Goal: Transaction & Acquisition: Purchase product/service

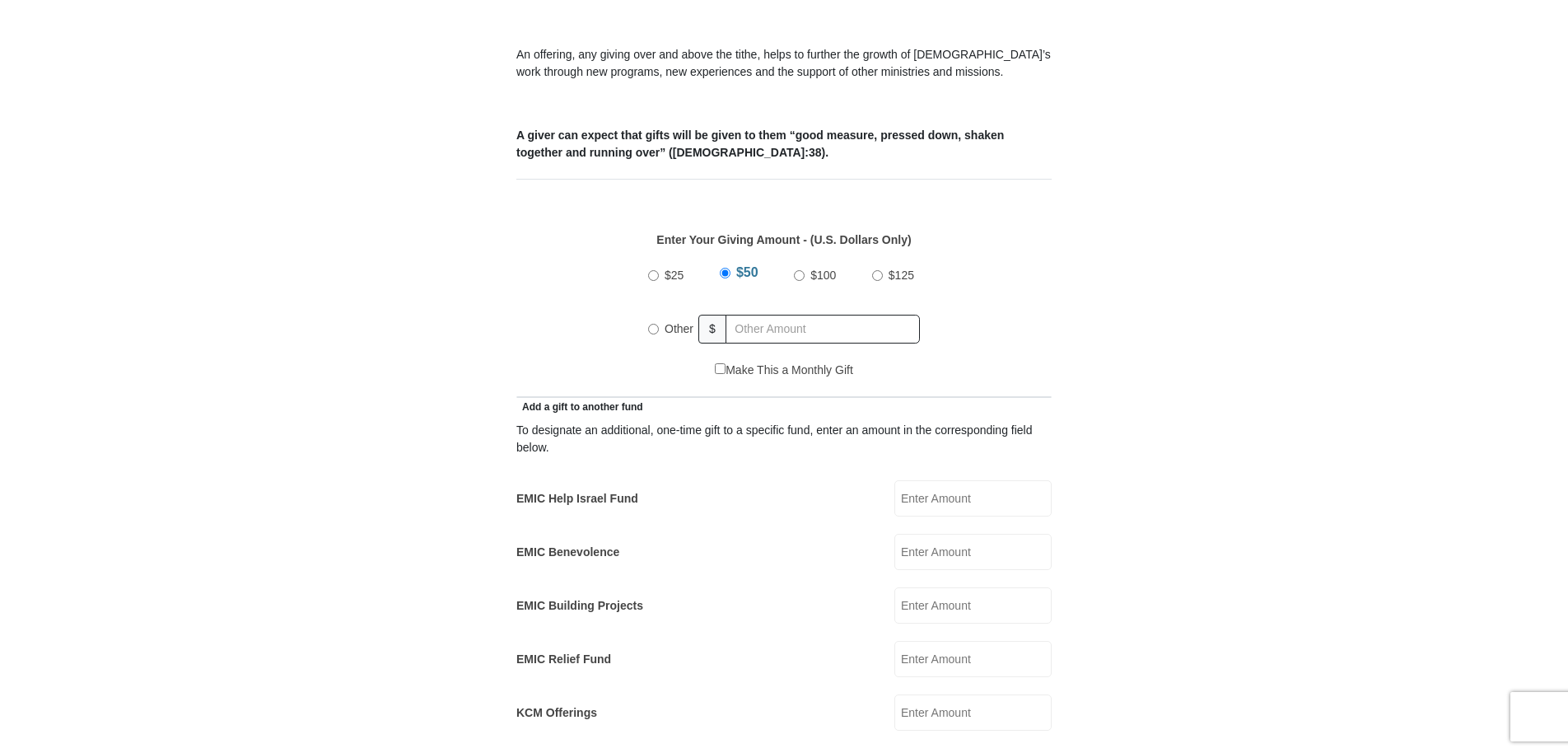
scroll to position [577, 0]
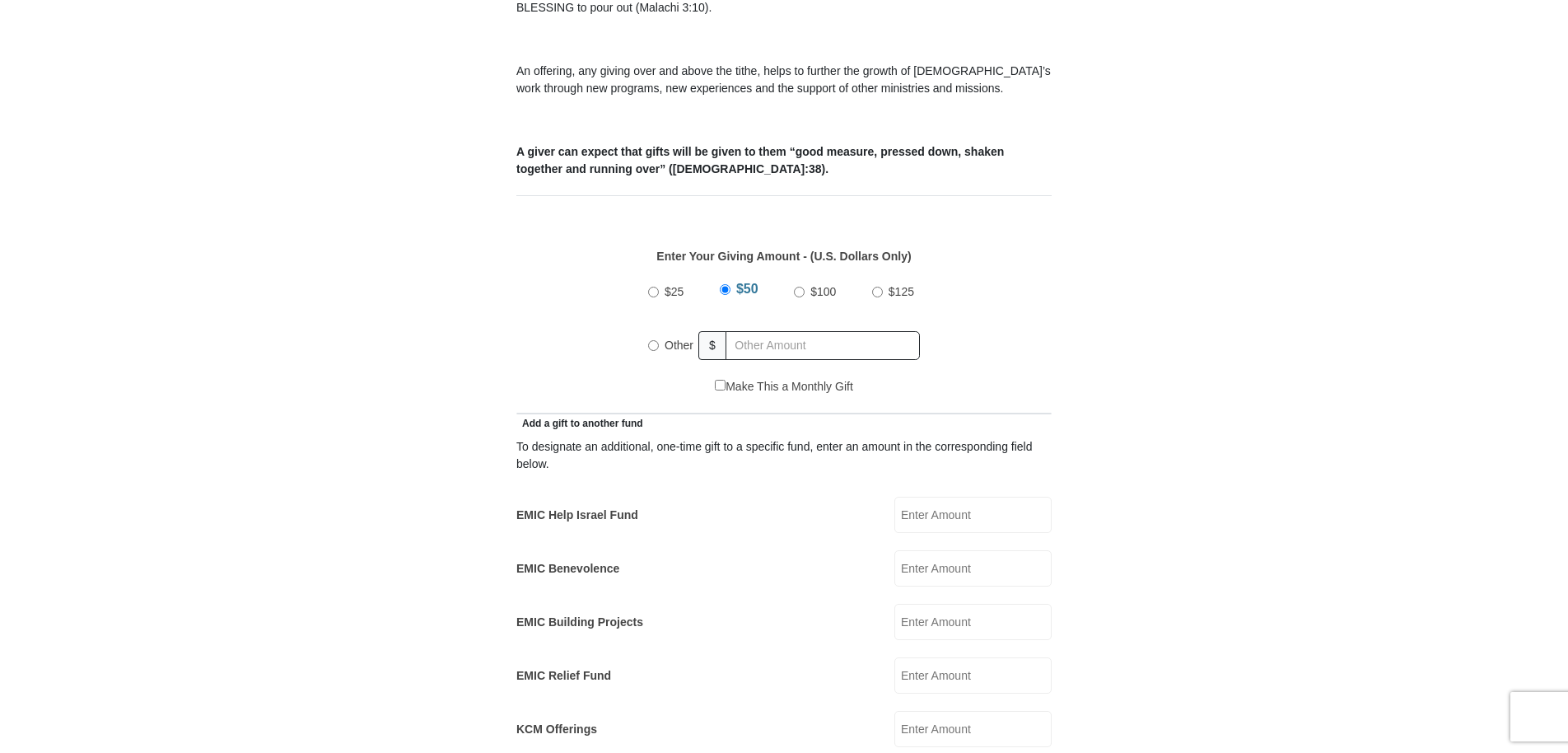
click at [654, 340] on input "Other" at bounding box center [654, 346] width 11 height 11
radio input "true"
click at [755, 331] on input "text" at bounding box center [825, 346] width 188 height 29
type input "170.00"
click at [962, 336] on div "$25 $50 $100 $125 Other $ 170.00" at bounding box center [785, 325] width 518 height 107
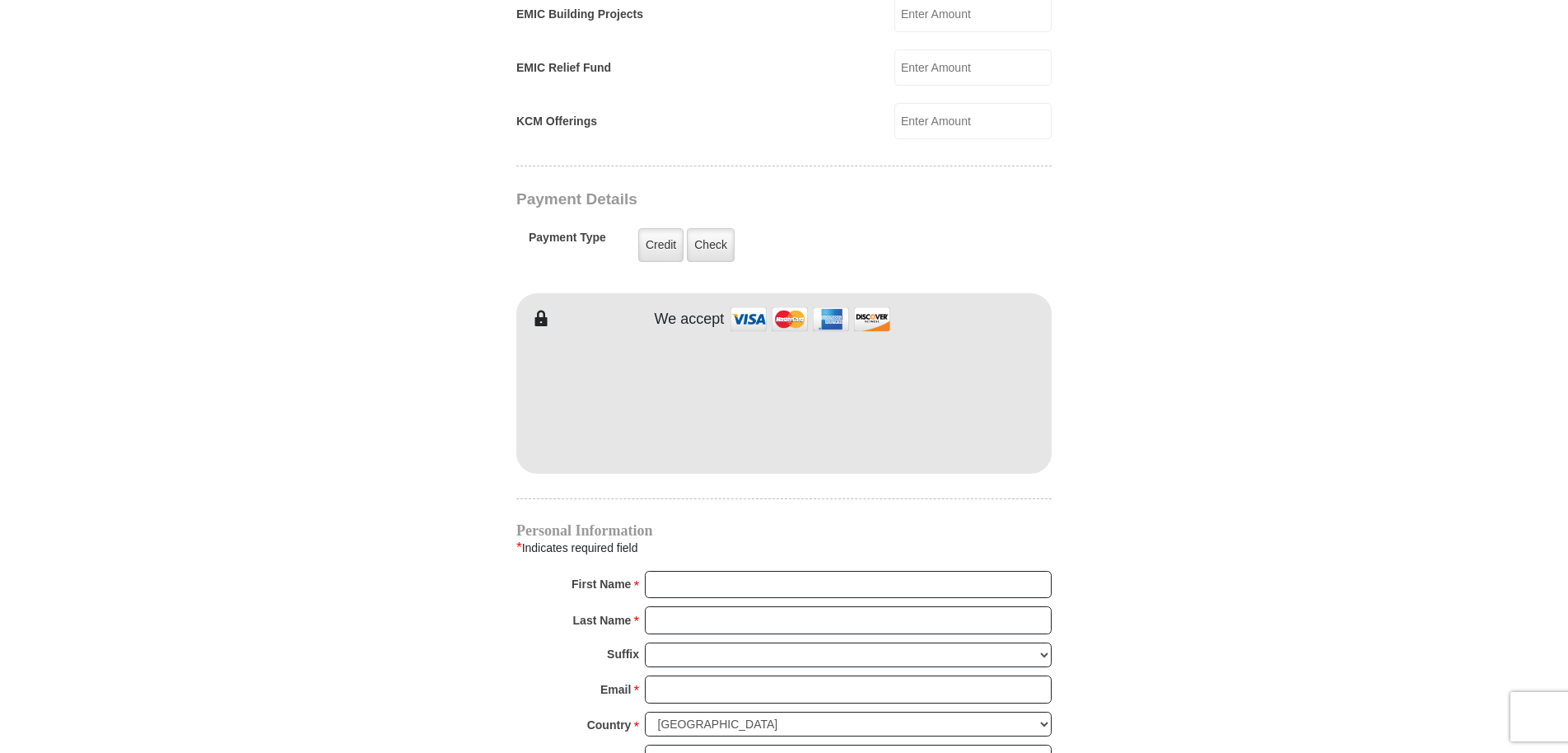
scroll to position [1153, 0]
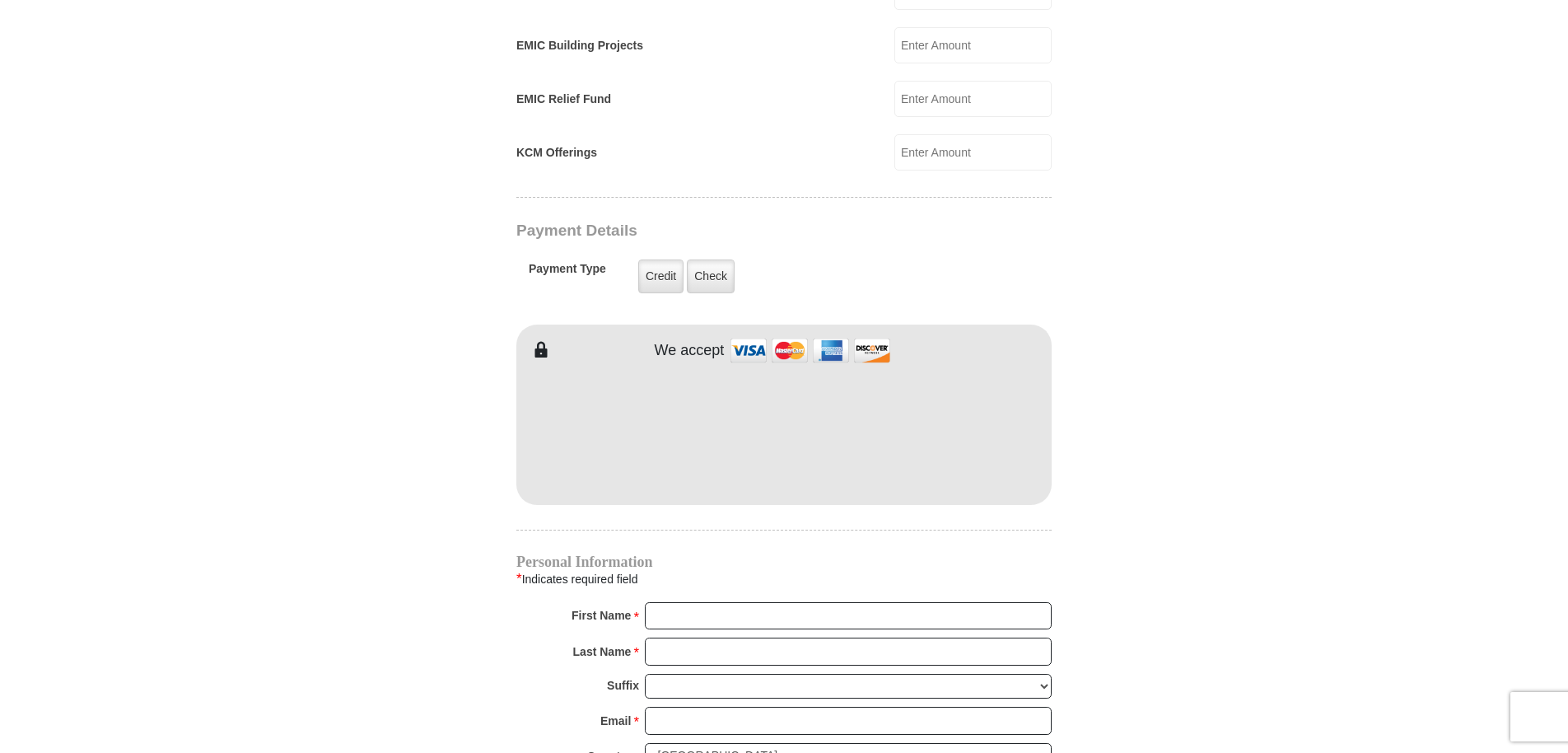
click at [930, 467] on iframe at bounding box center [784, 430] width 536 height 140
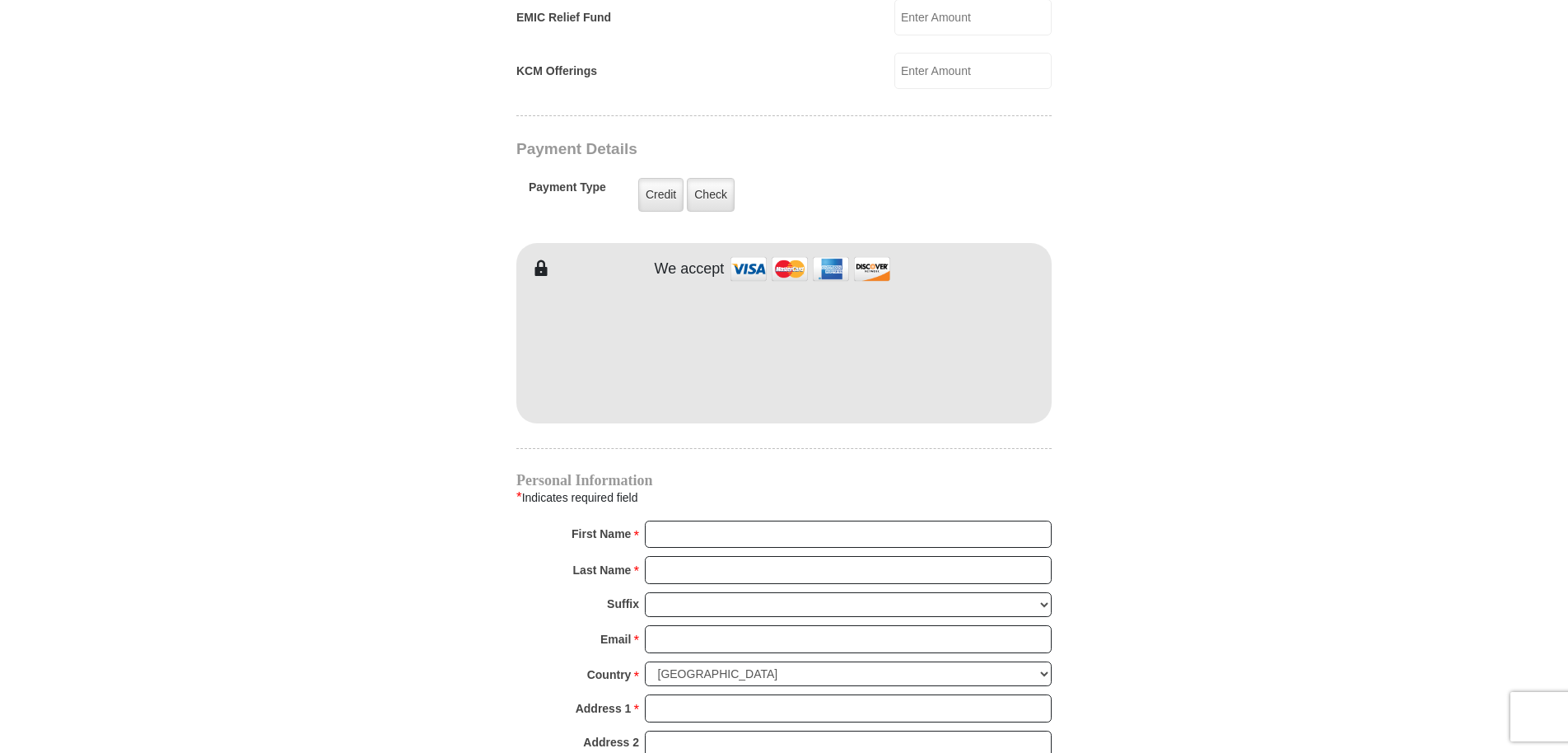
scroll to position [1318, 0]
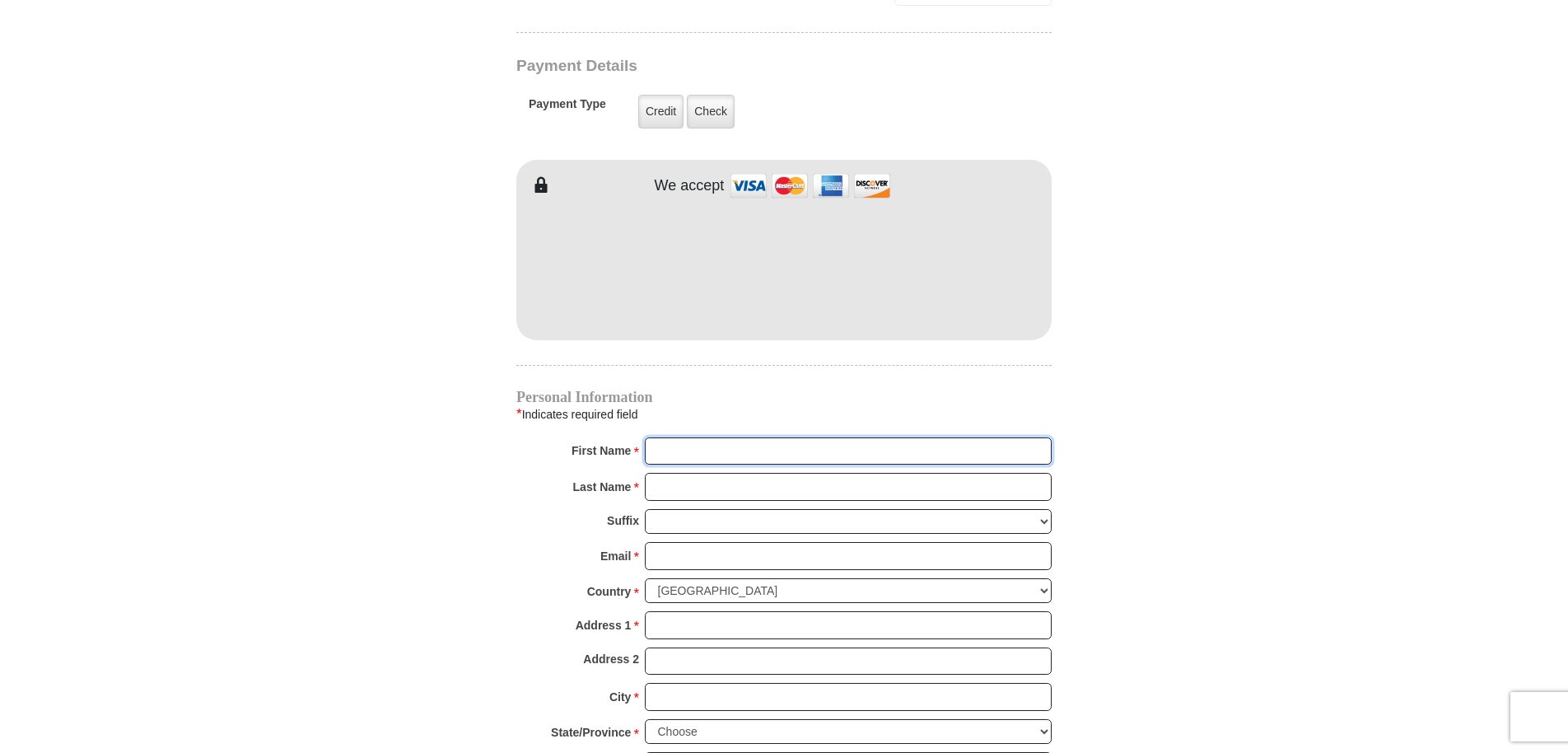
click at [675, 437] on input "First Name *" at bounding box center [848, 451] width 407 height 28
type input "[PERSON_NAME]"
type input "[EMAIL_ADDRESS][DOMAIN_NAME]"
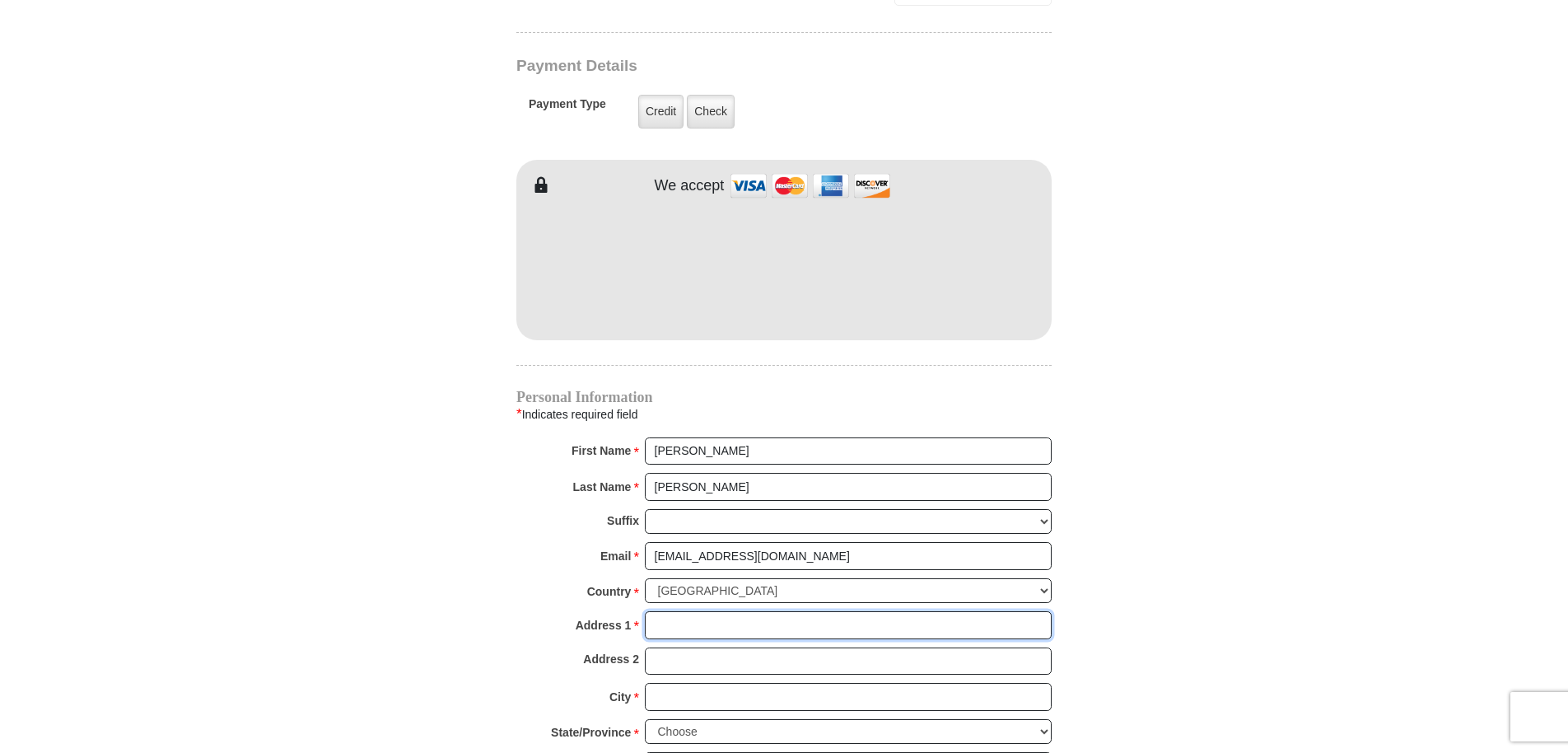
type input "[STREET_ADDRESS][PERSON_NAME]"
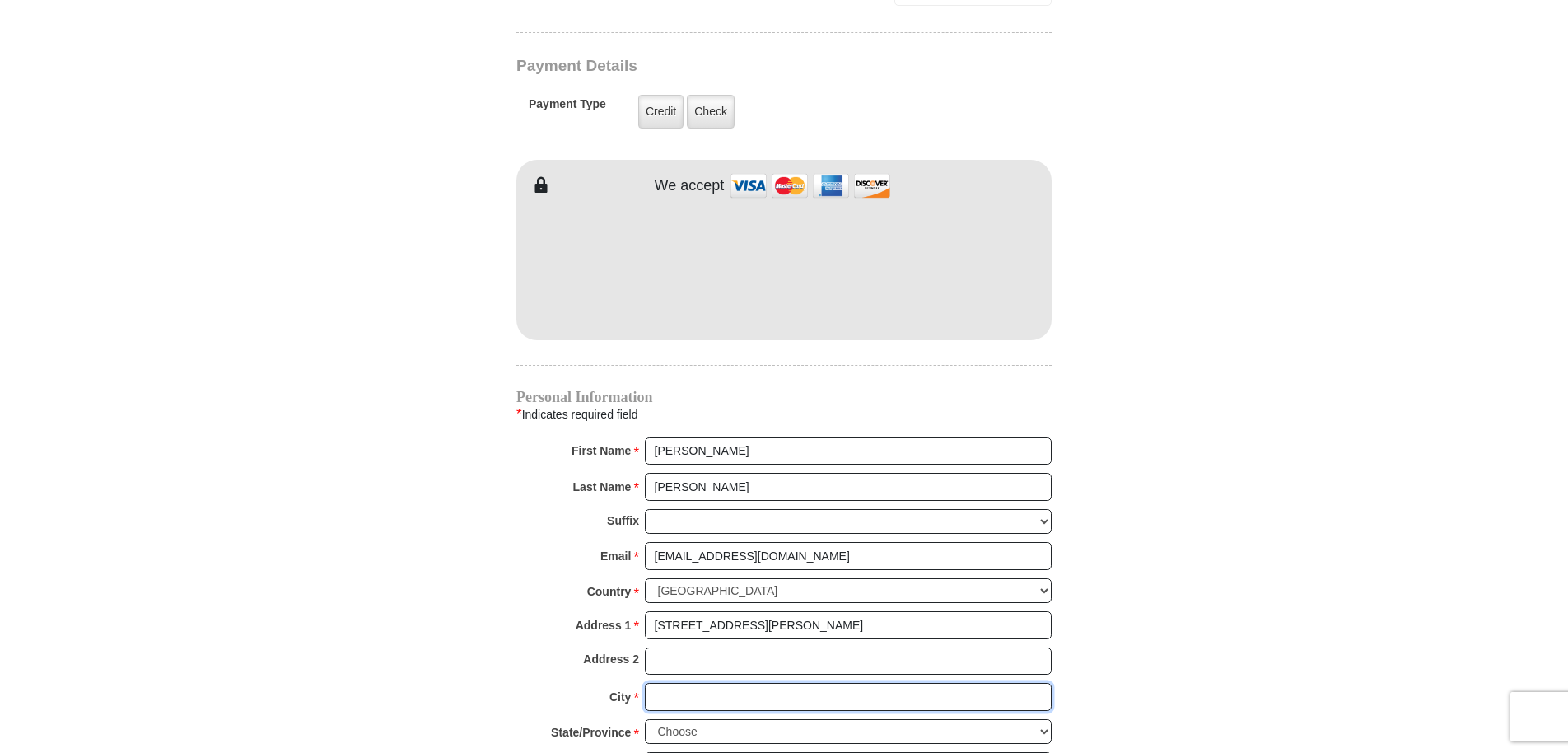
type input "Anchorage"
select select "AK"
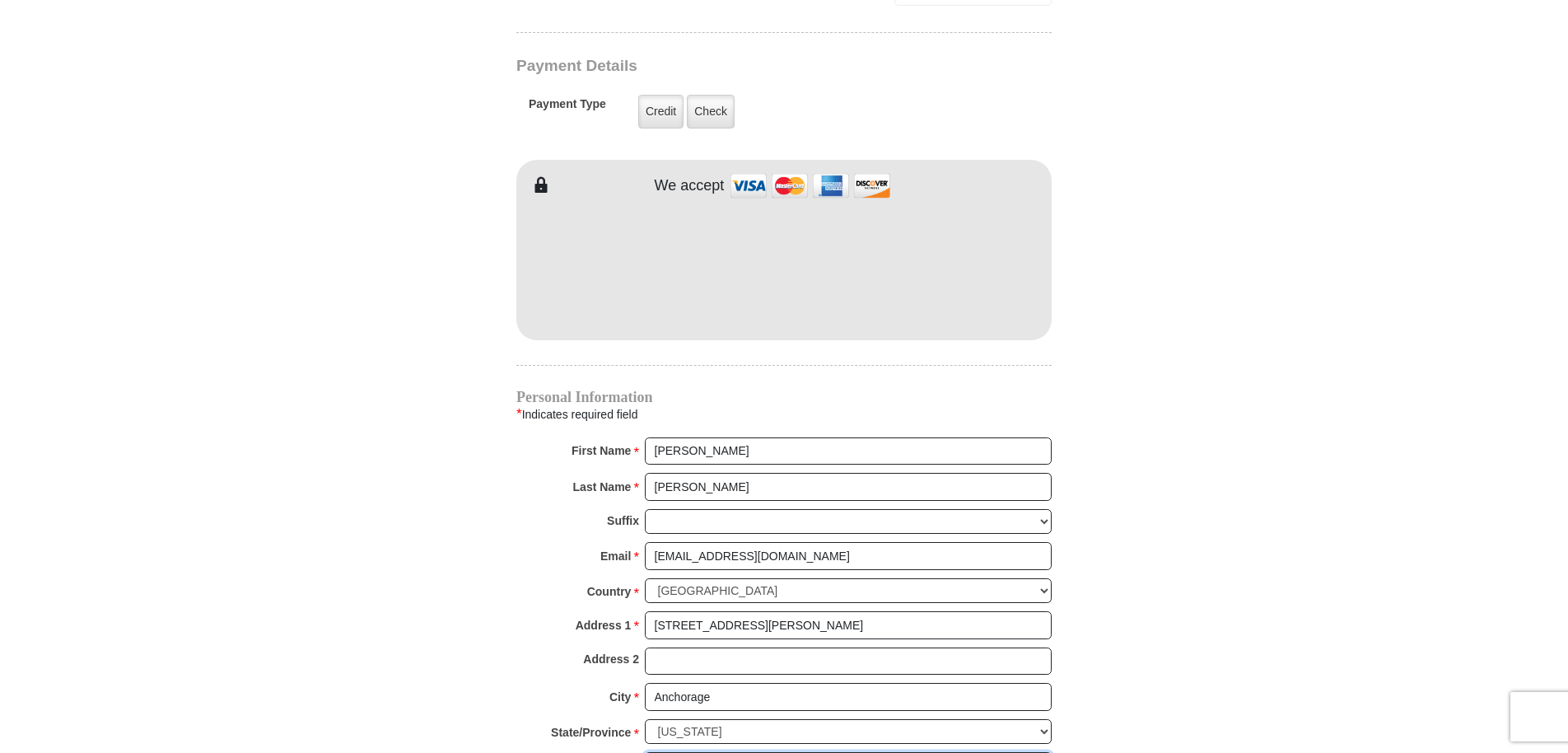
type input "99507-3266"
type input "9072225333"
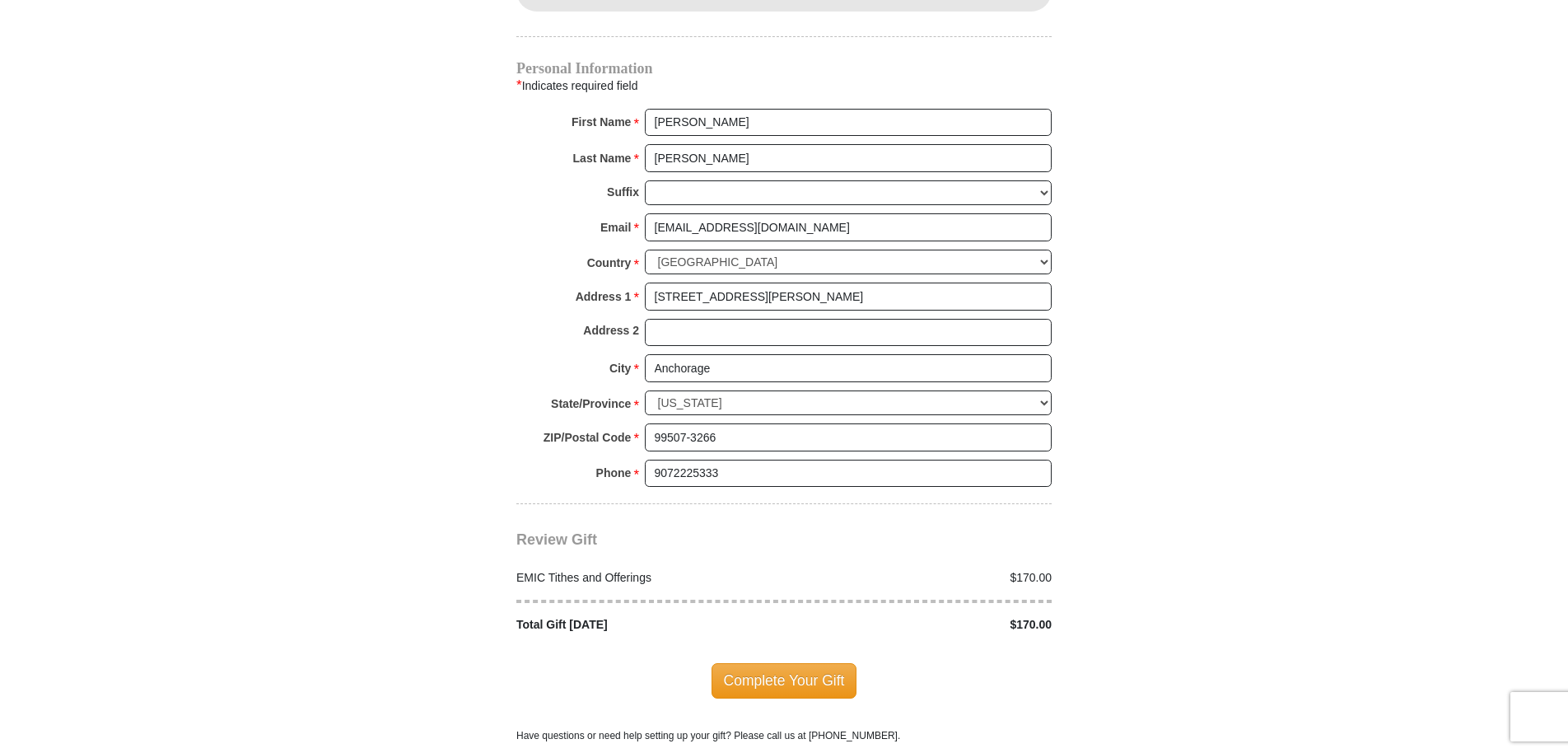
scroll to position [1647, 0]
click at [794, 662] on span "Complete Your Gift" at bounding box center [784, 679] width 146 height 35
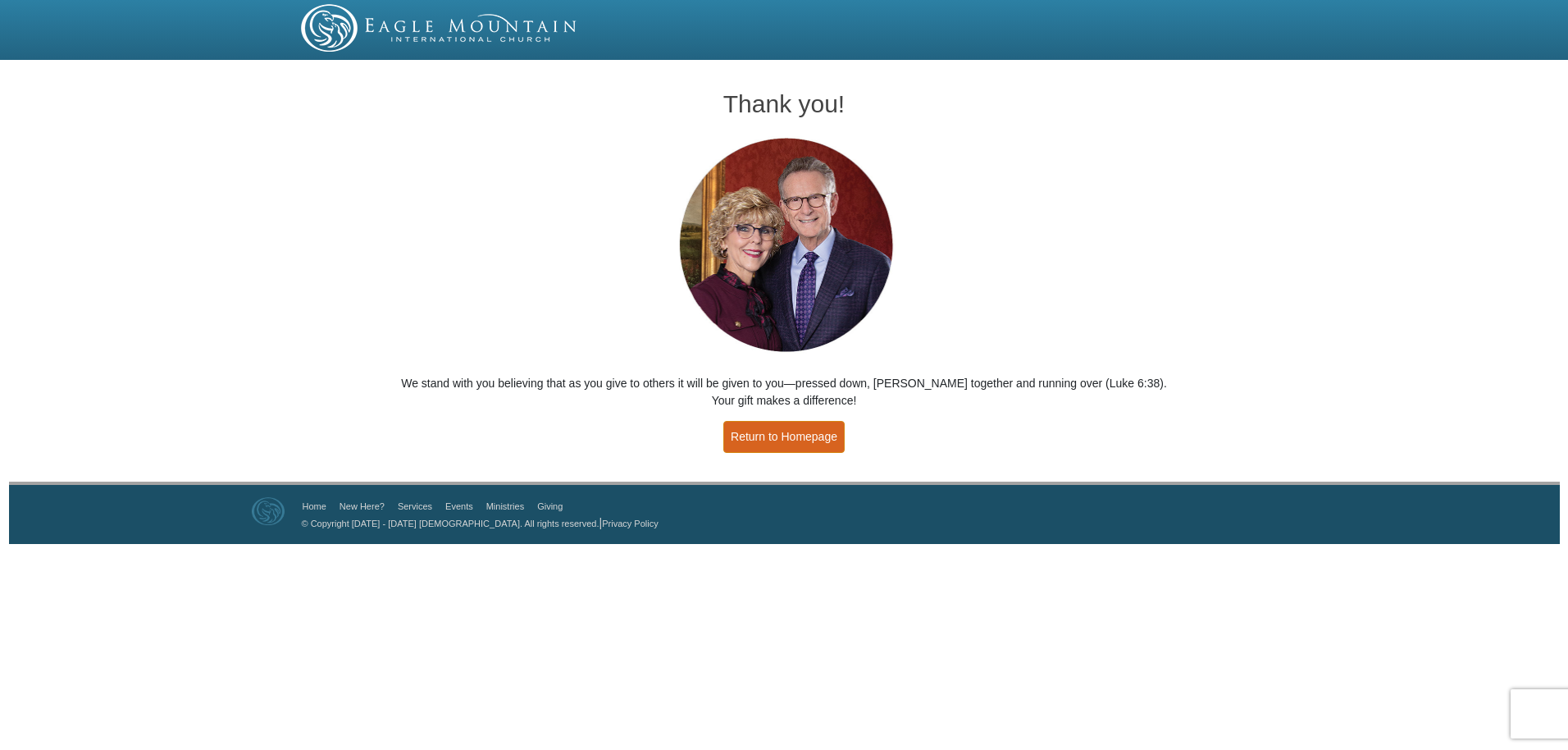
click at [803, 441] on link "Return to Homepage" at bounding box center [784, 437] width 121 height 32
